Goal: Find specific page/section: Find specific page/section

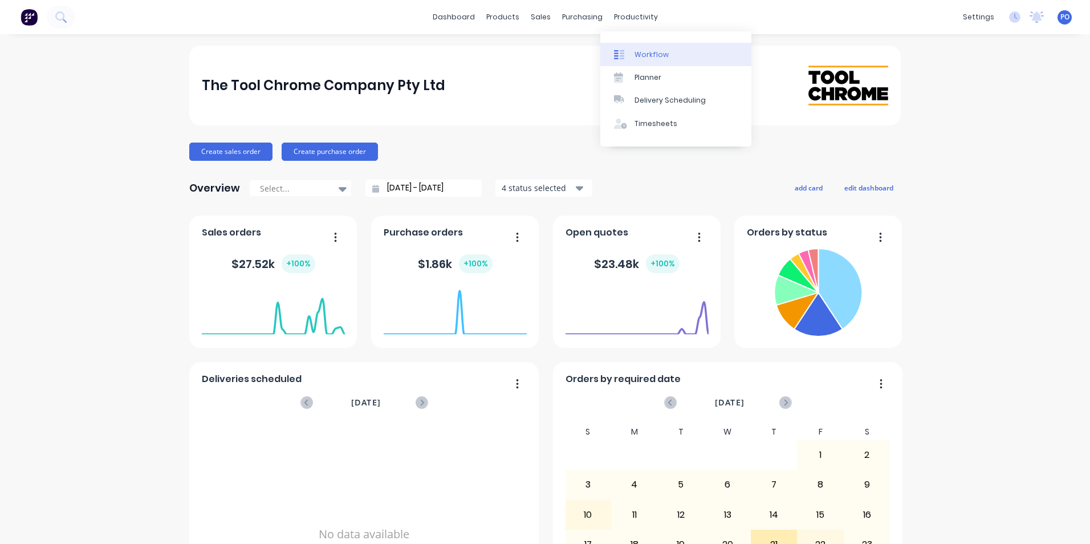
click at [657, 56] on div "Workflow" at bounding box center [652, 55] width 34 height 10
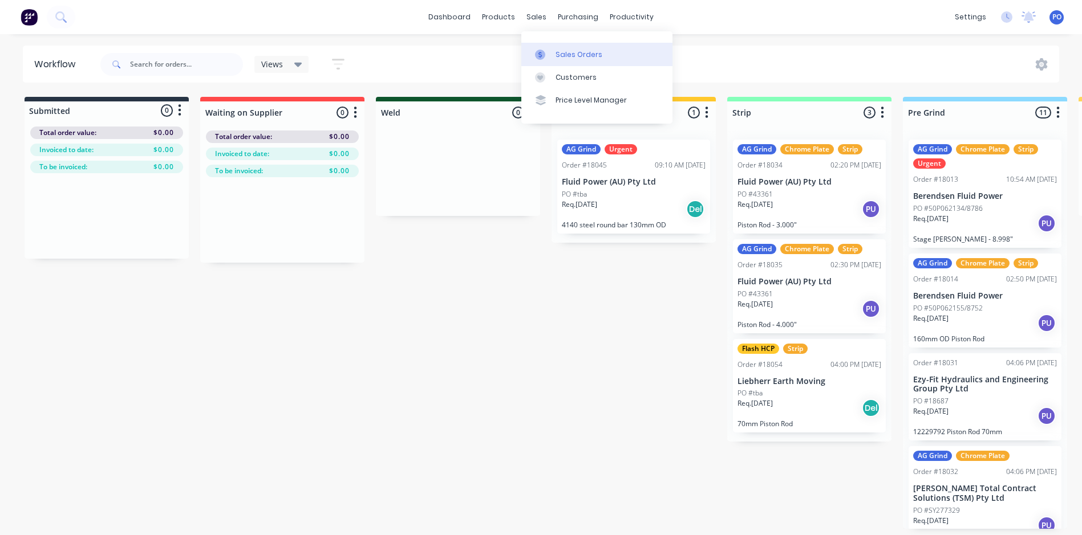
click at [586, 56] on div "Sales Orders" at bounding box center [578, 55] width 47 height 10
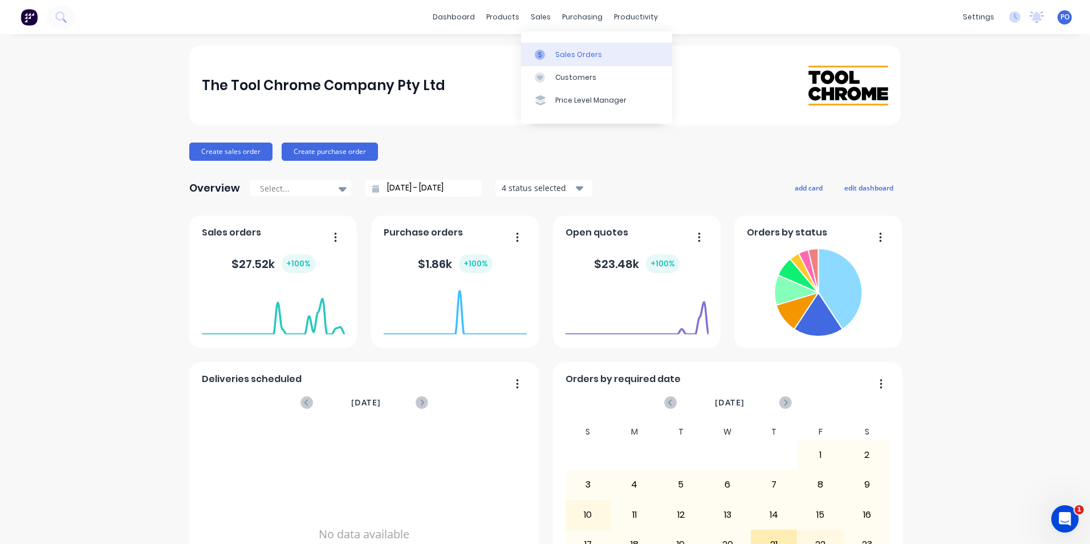
click at [553, 54] on link "Sales Orders" at bounding box center [596, 54] width 151 height 23
